Goal: Transaction & Acquisition: Purchase product/service

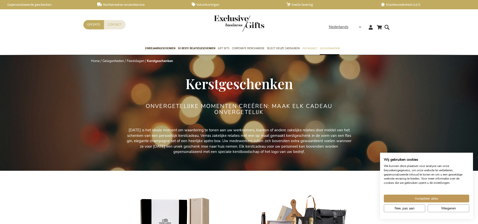
scroll to position [75, 0]
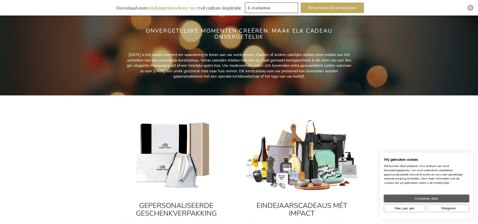
click at [433, 197] on span "Accepteer alles" at bounding box center [427, 198] width 24 height 5
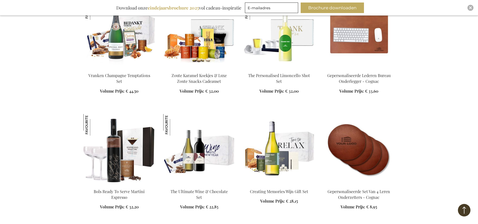
scroll to position [628, 0]
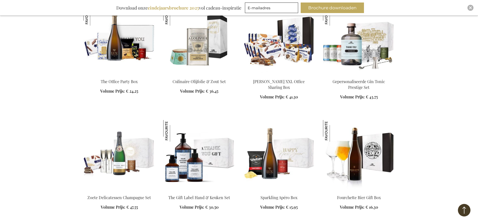
scroll to position [854, 0]
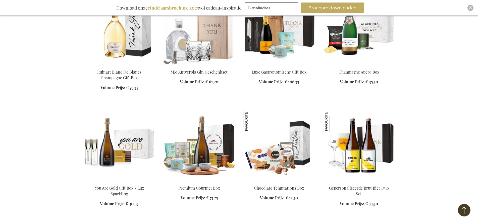
scroll to position [1306, 0]
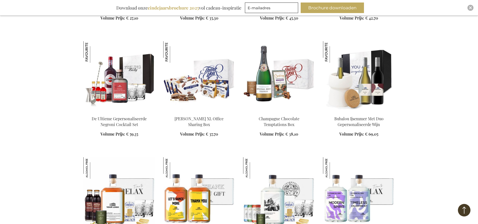
scroll to position [1532, 0]
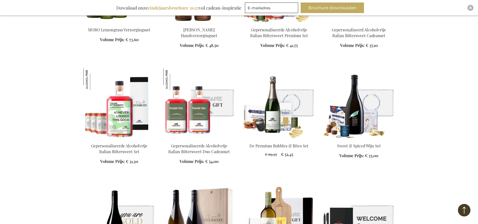
scroll to position [1909, 0]
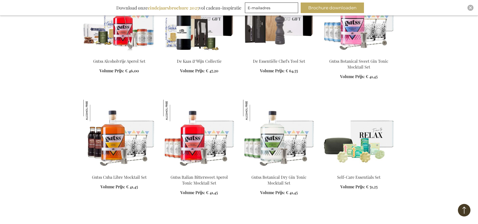
scroll to position [2286, 0]
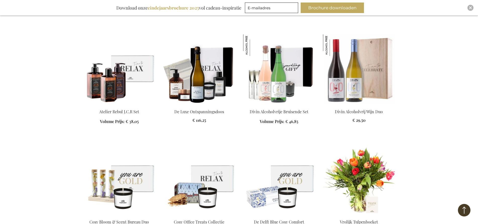
scroll to position [2663, 0]
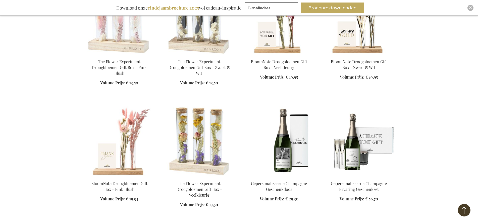
scroll to position [3015, 0]
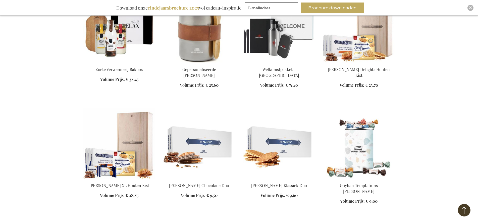
scroll to position [3291, 0]
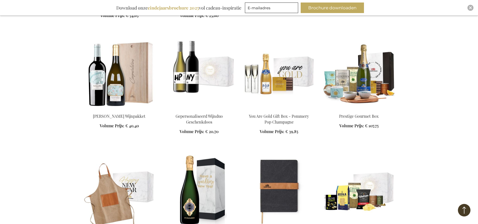
scroll to position [3693, 0]
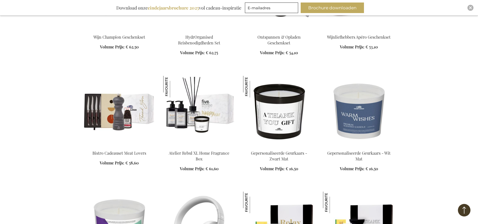
scroll to position [4120, 0]
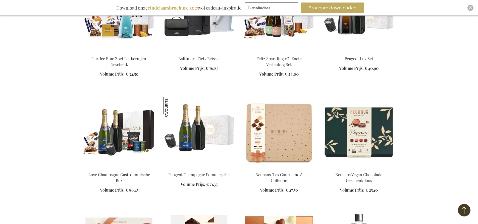
scroll to position [4396, 0]
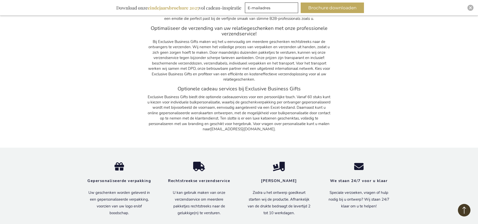
scroll to position [5598, 0]
